Goal: Information Seeking & Learning: Learn about a topic

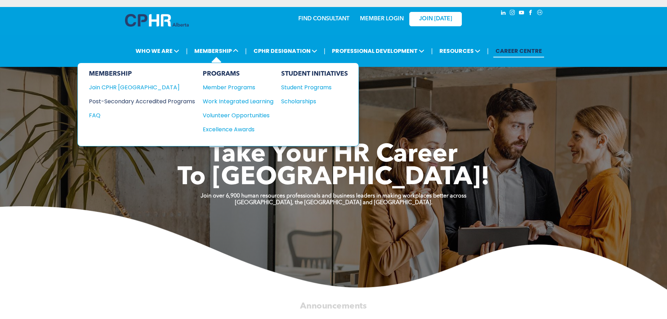
click at [173, 103] on div "Post-Secondary Accredited Programs" at bounding box center [137, 101] width 96 height 9
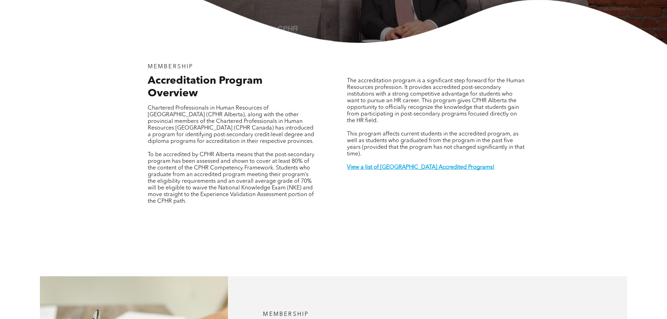
scroll to position [210, 0]
click at [399, 164] on strong "View a list of [GEOGRAPHIC_DATA] Accredited Programs!" at bounding box center [421, 167] width 148 height 6
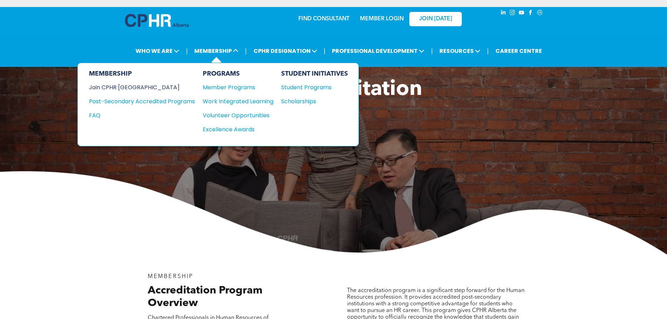
click at [138, 88] on div "Join CPHR [GEOGRAPHIC_DATA]" at bounding box center [137, 87] width 96 height 9
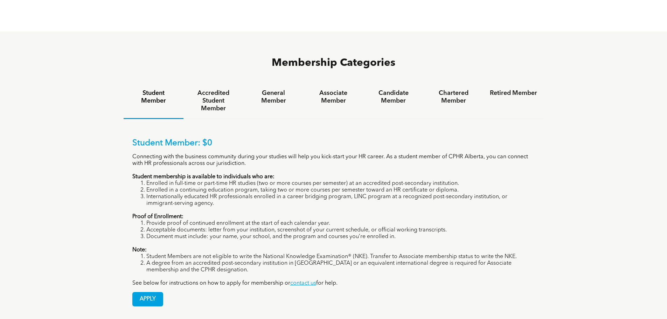
scroll to position [455, 0]
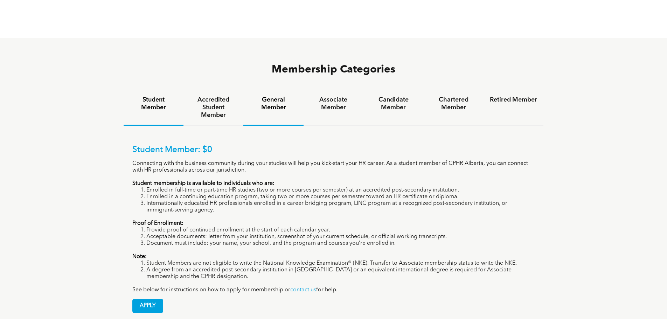
click at [270, 96] on h4 "General Member" at bounding box center [273, 103] width 47 height 15
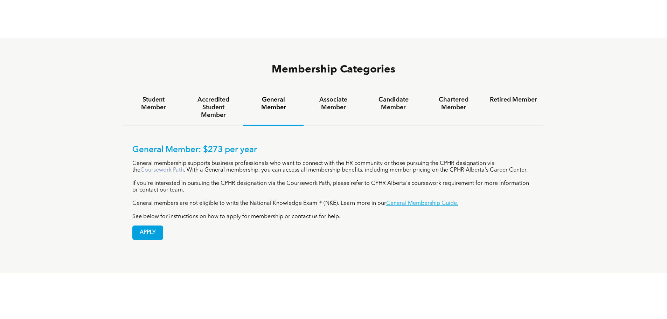
click at [163, 167] on link "Coursework Path" at bounding box center [162, 170] width 43 height 6
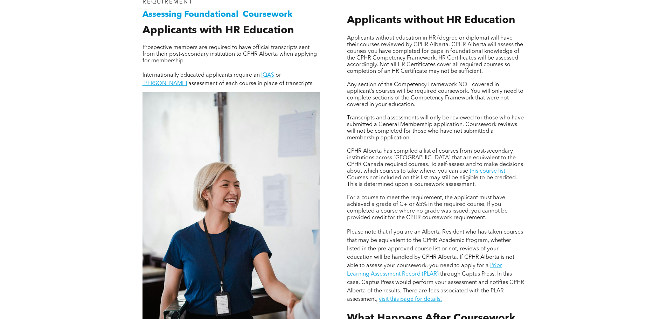
scroll to position [561, 0]
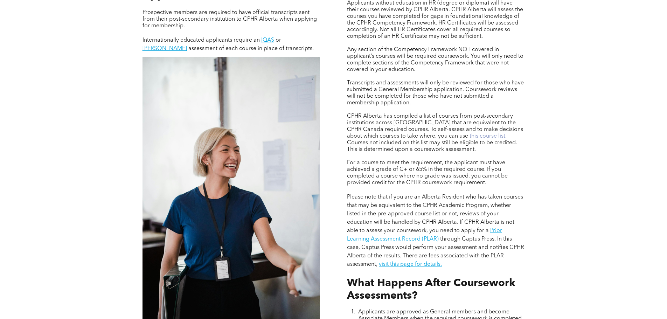
click at [470, 135] on link "this course list." at bounding box center [488, 136] width 37 height 6
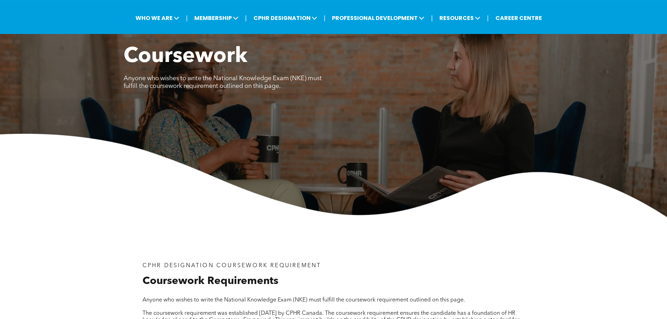
scroll to position [0, 0]
